Goal: Transaction & Acquisition: Purchase product/service

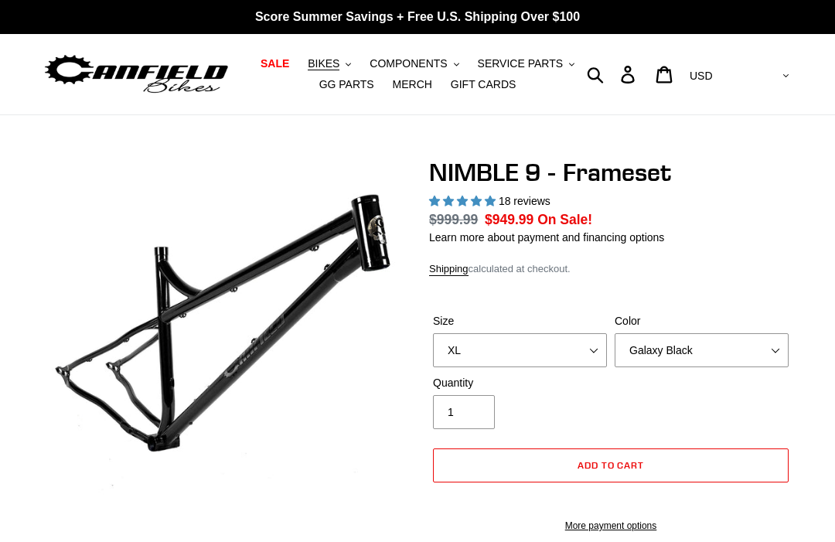
select select "highest-rating"
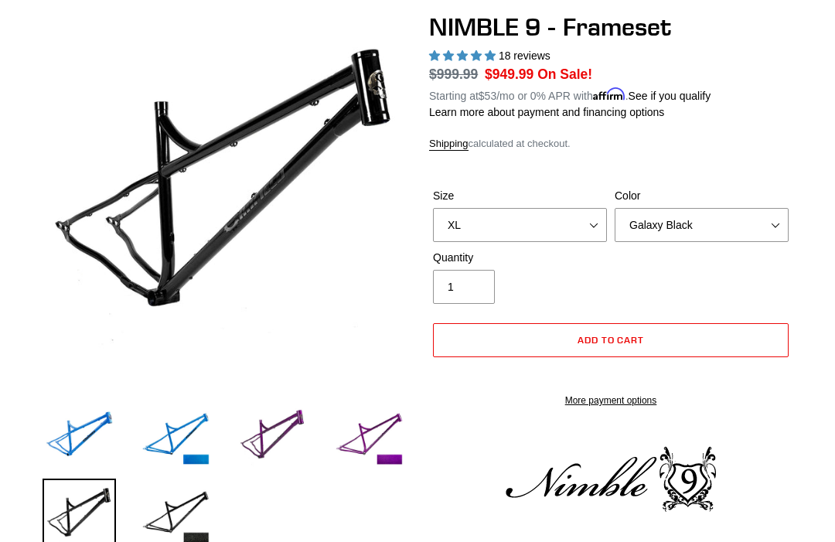
scroll to position [147, 0]
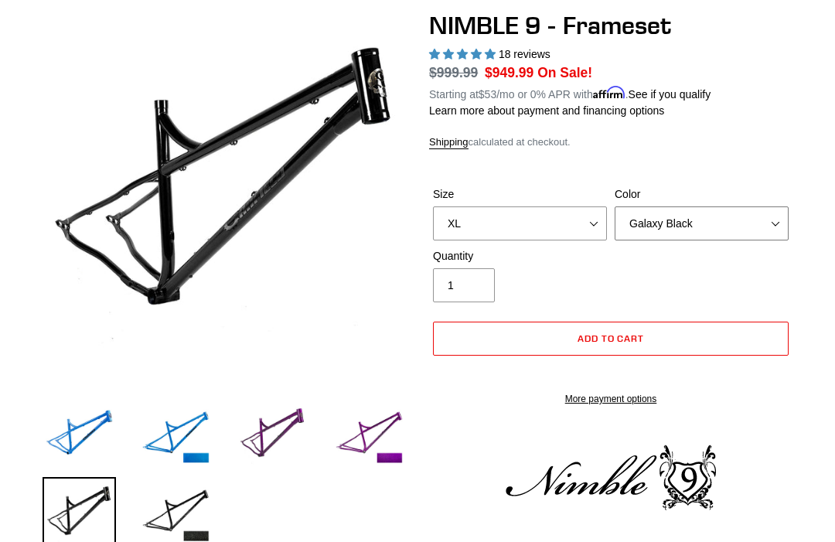
click at [782, 219] on select "Bug Zapper Blue Purple Haze -Sold Out Galaxy Black" at bounding box center [702, 223] width 174 height 34
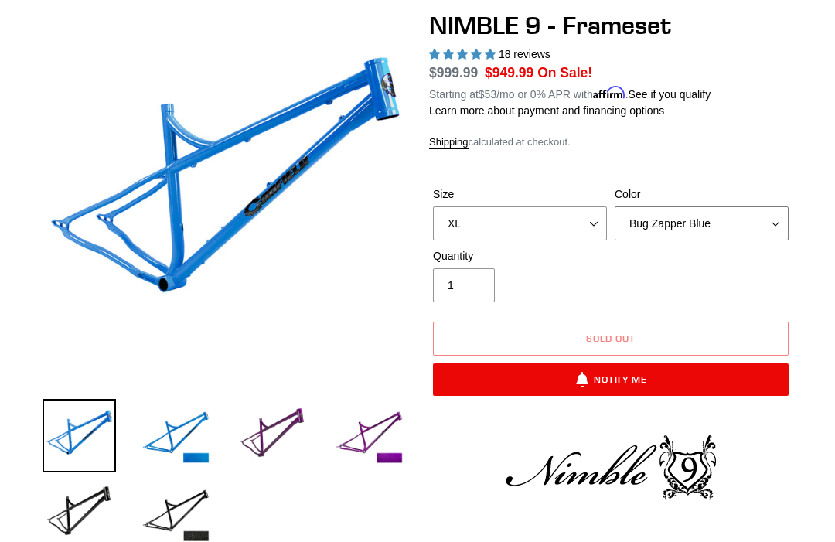
click at [768, 223] on select "Bug Zapper Blue Purple Haze -Sold Out Galaxy Black" at bounding box center [702, 223] width 174 height 34
select select "Galaxy Black"
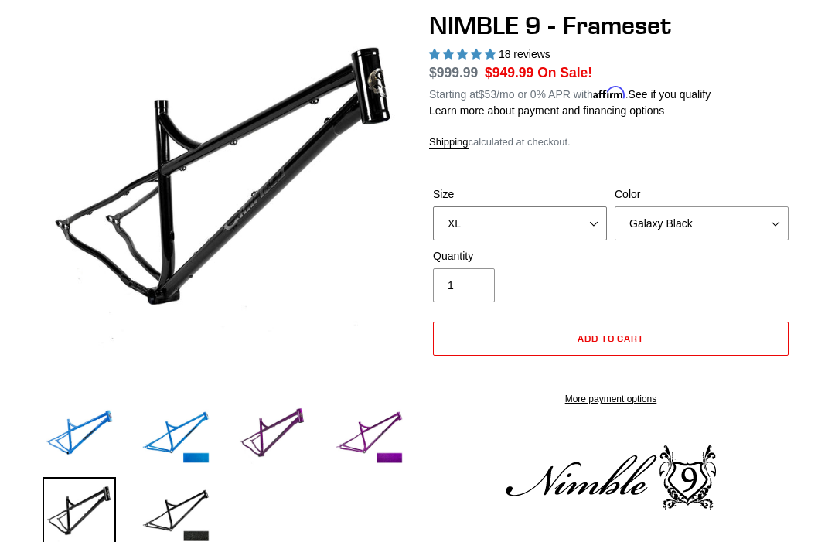
click at [523, 226] on select "S M L XL" at bounding box center [520, 223] width 174 height 34
click at [575, 226] on select "S M L XL" at bounding box center [520, 223] width 174 height 34
select select "XL"
